Goal: Contribute content: Add original content to the website for others to see

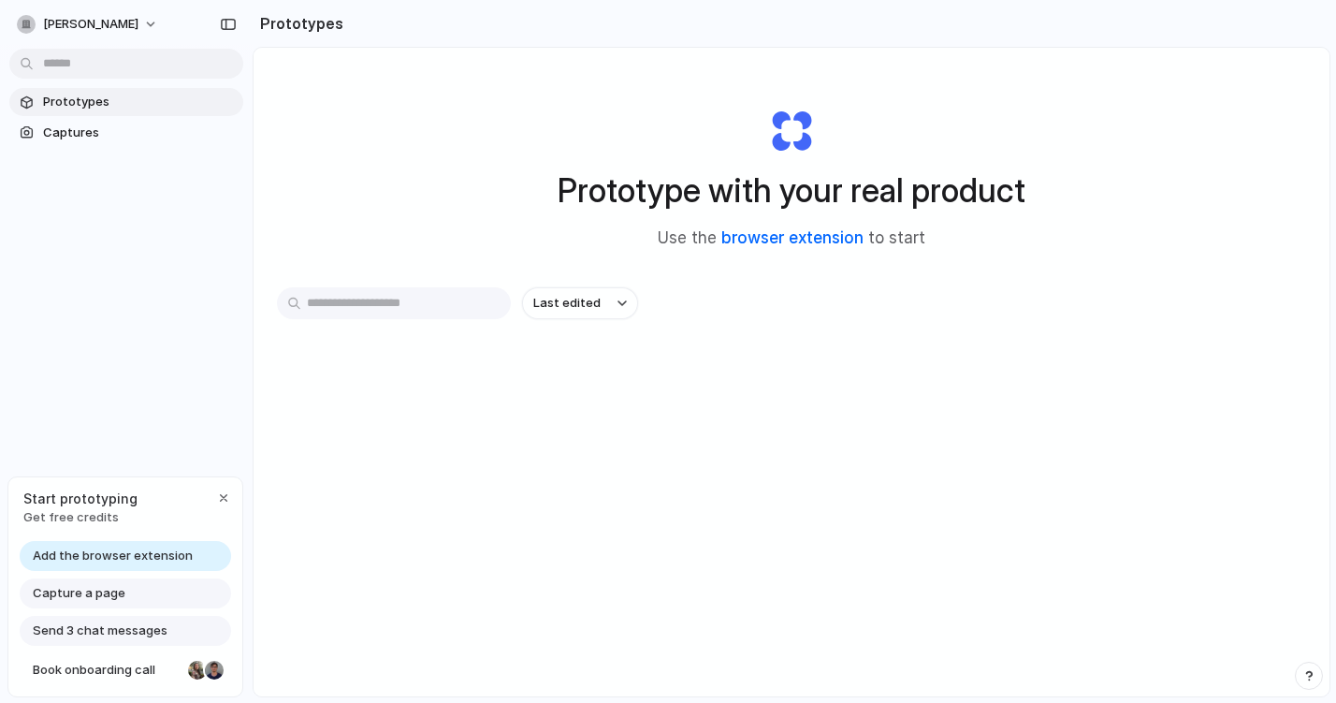
click at [799, 243] on link "browser extension" at bounding box center [792, 237] width 142 height 19
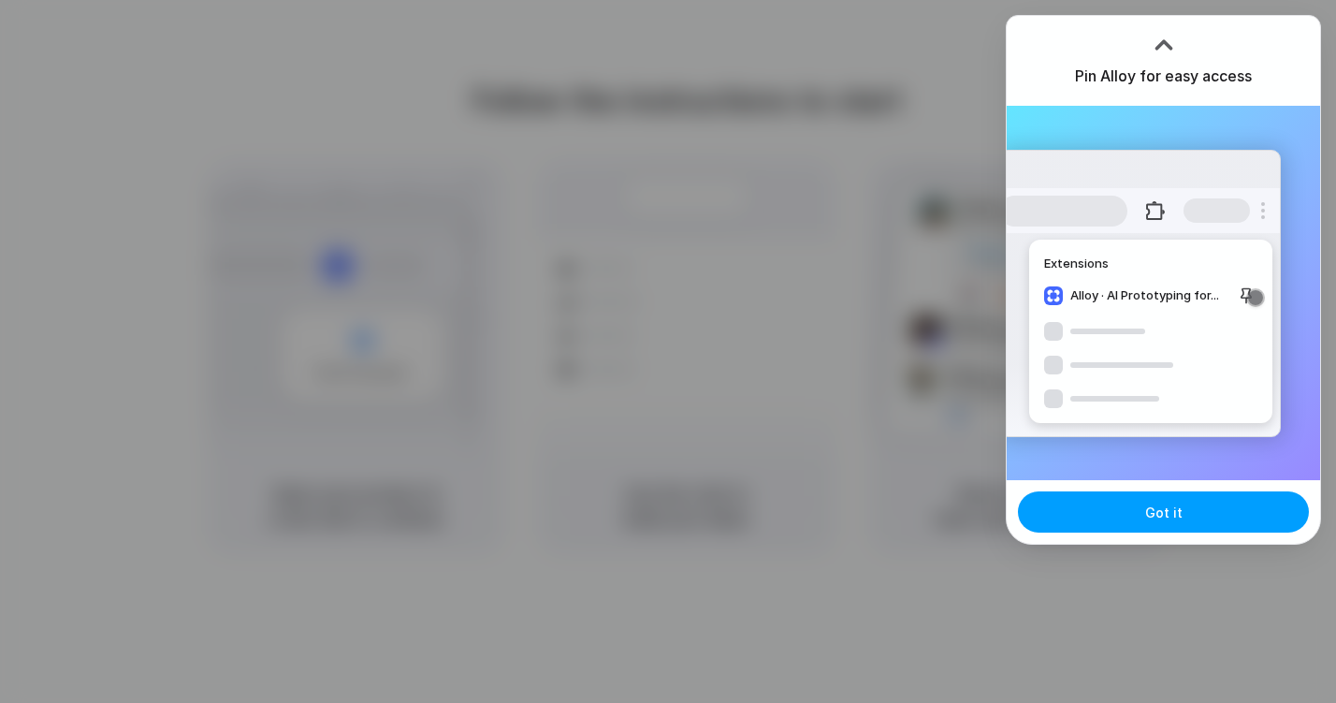
click at [1158, 493] on button "Got it" at bounding box center [1163, 511] width 291 height 41
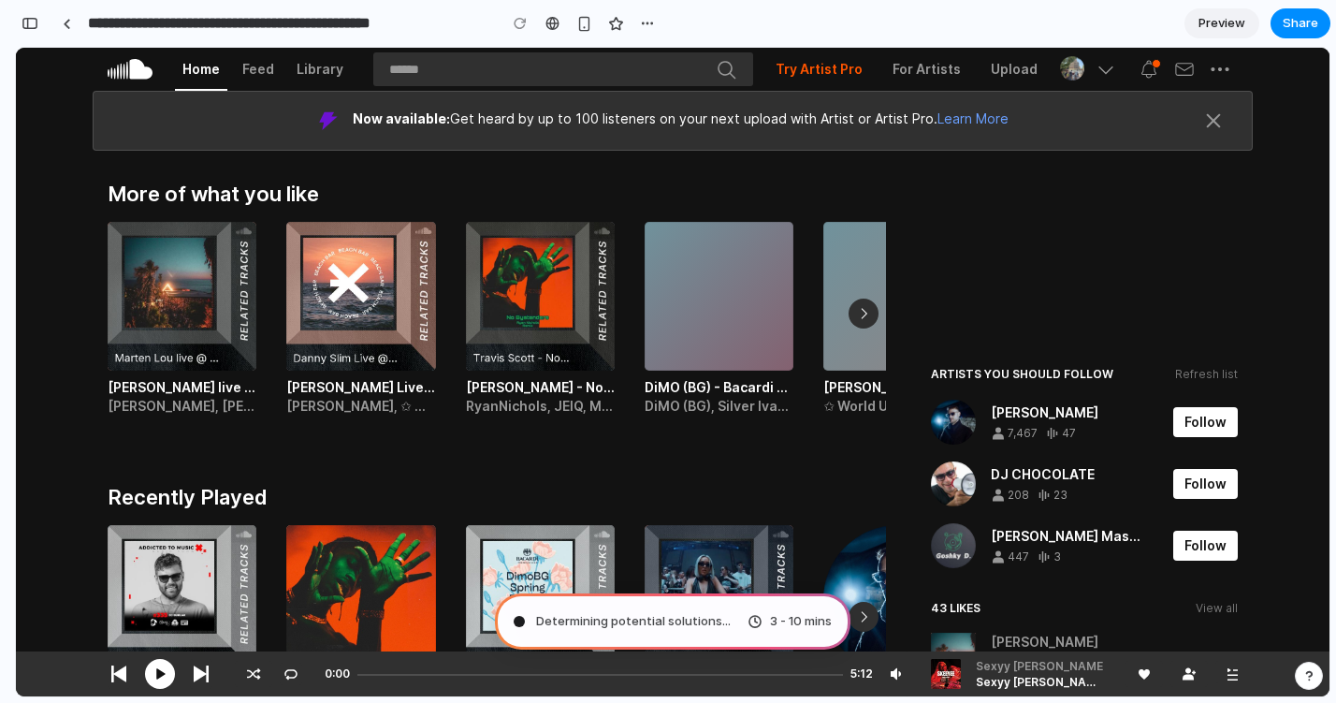
type input "**********"
click at [492, 22] on div "button" at bounding box center [493, 24] width 16 height 16
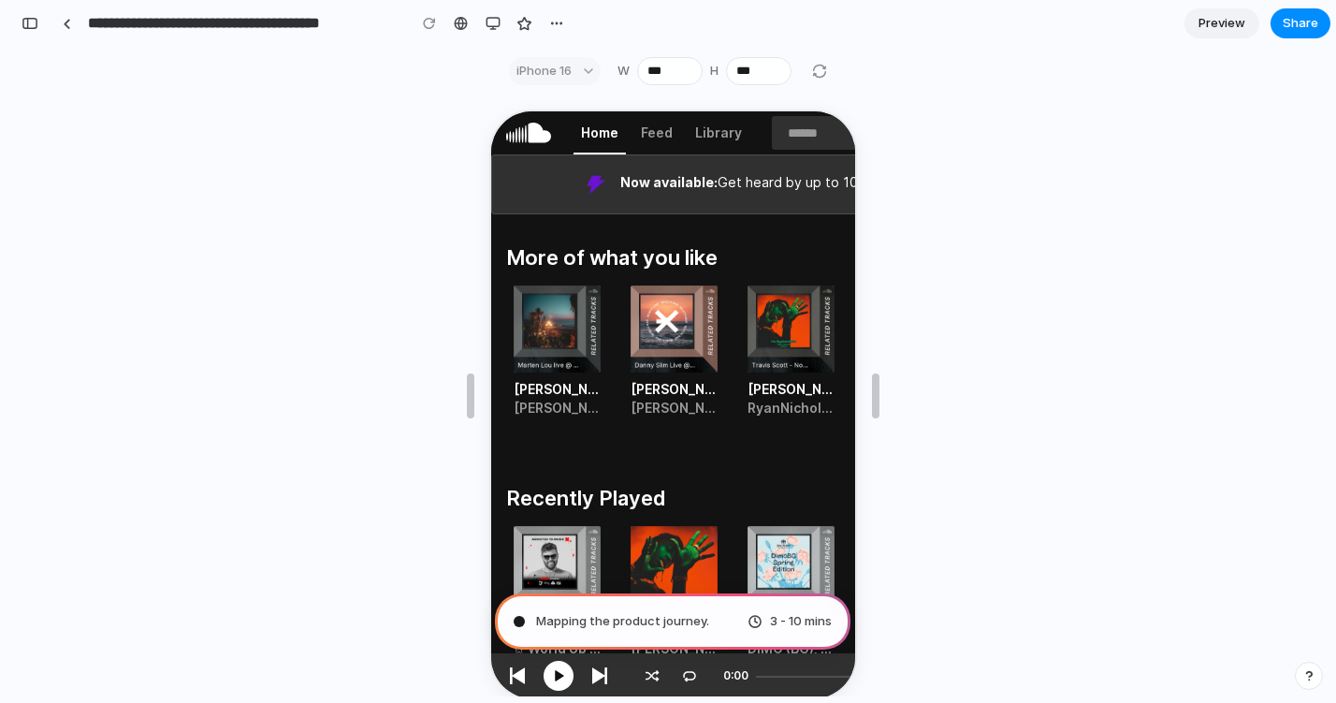
scroll to position [0, 0]
click at [490, 29] on div "button" at bounding box center [493, 23] width 15 height 15
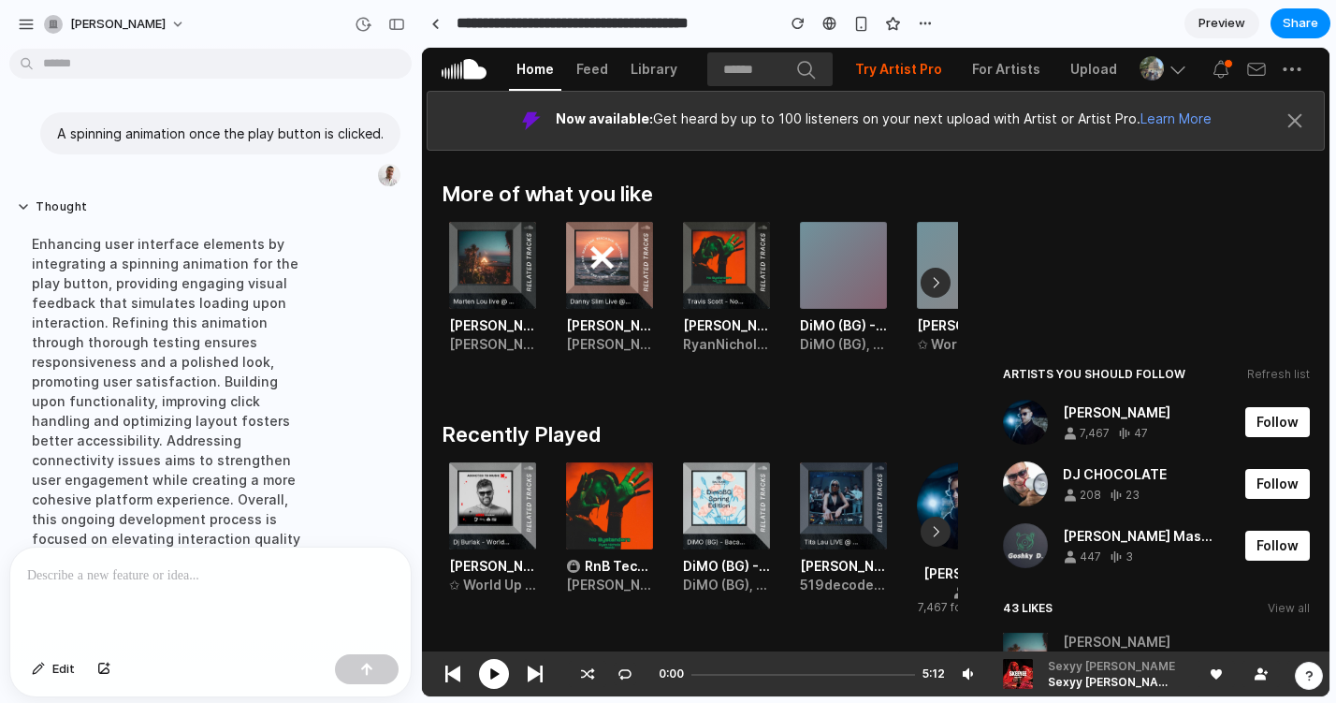
scroll to position [193, 0]
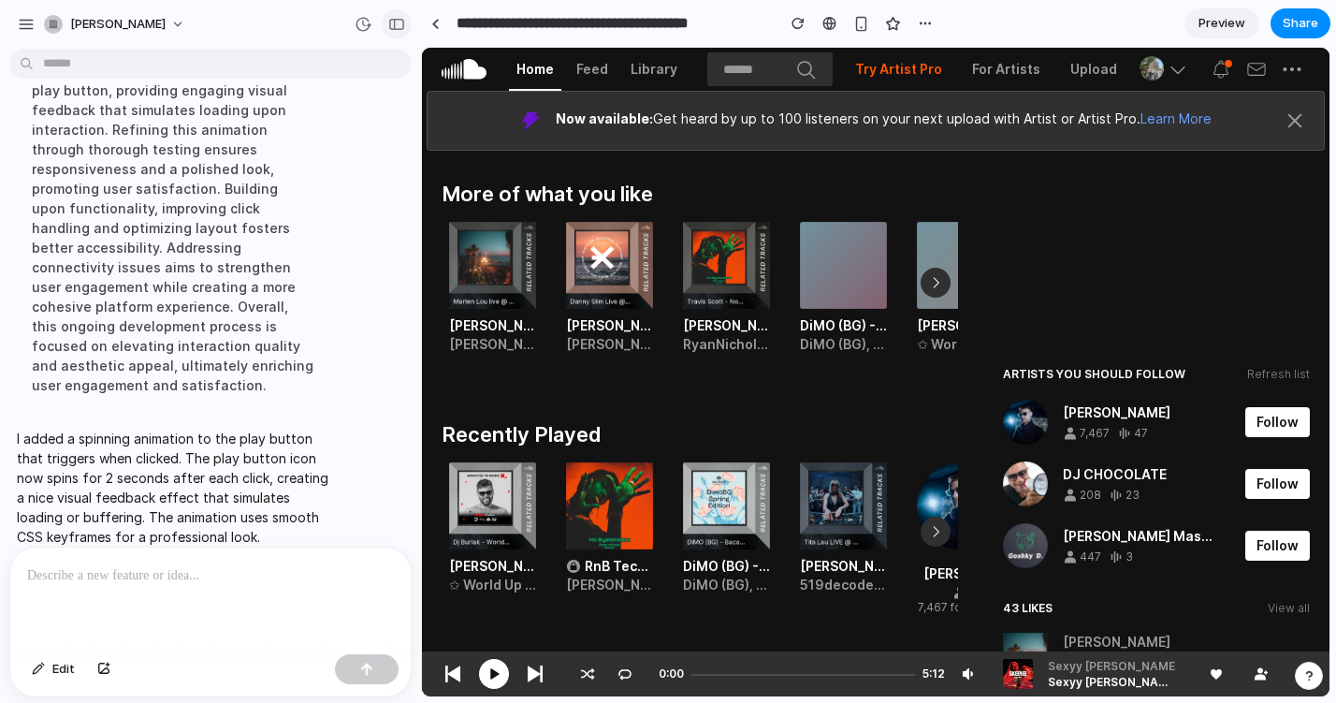
click at [403, 25] on div "button" at bounding box center [396, 24] width 17 height 13
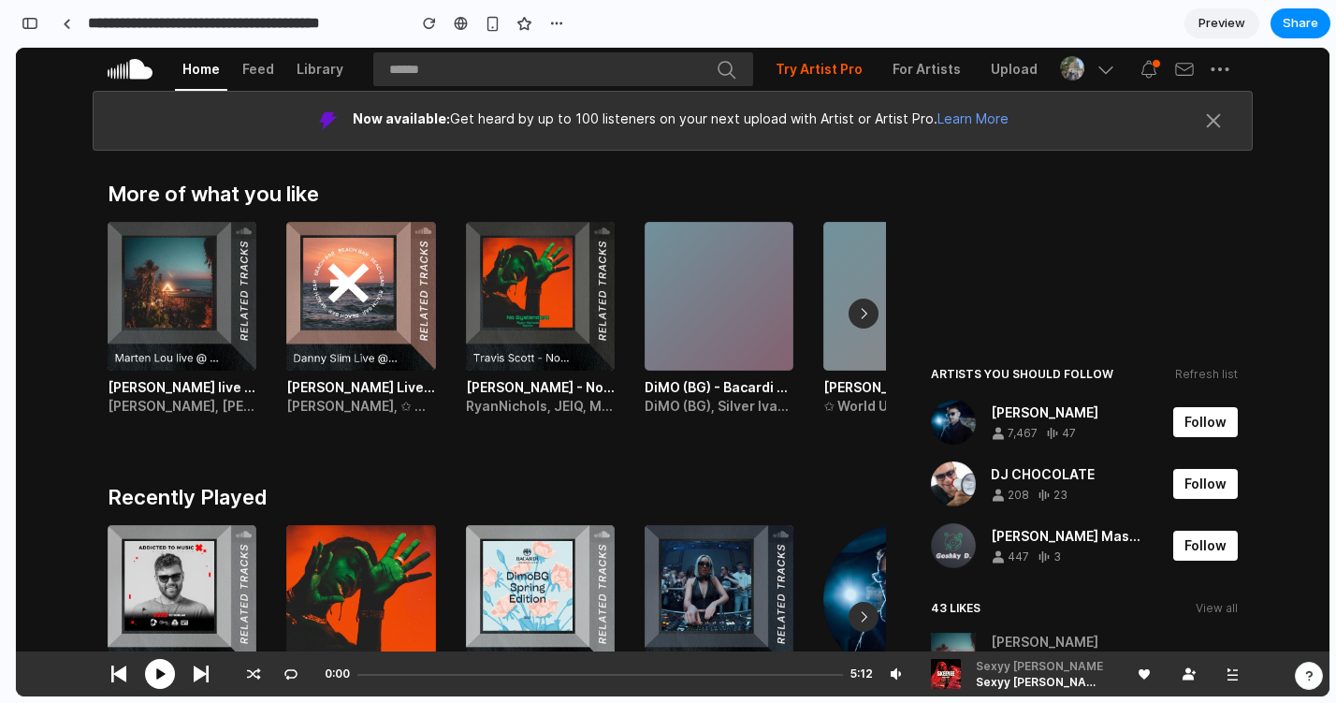
scroll to position [232, 0]
click at [1237, 40] on section "**********" at bounding box center [673, 23] width 1316 height 47
click at [1240, 23] on span "Preview" at bounding box center [1222, 23] width 47 height 19
